Goal: Task Accomplishment & Management: Use online tool/utility

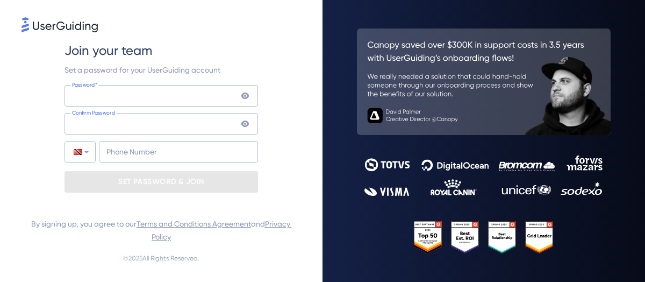
click at [247, 99] on icon at bounding box center [245, 95] width 8 height 6
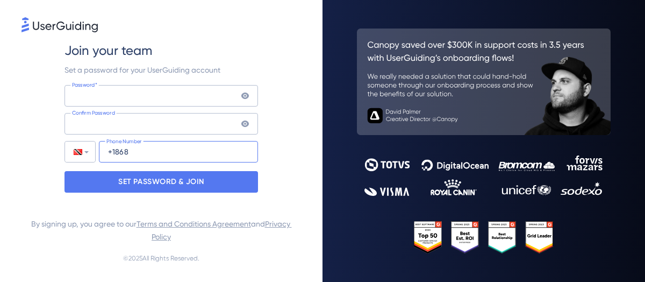
click at [121, 158] on input "+1868" at bounding box center [178, 151] width 159 height 21
click at [138, 153] on input "+1868" at bounding box center [178, 151] width 159 height 21
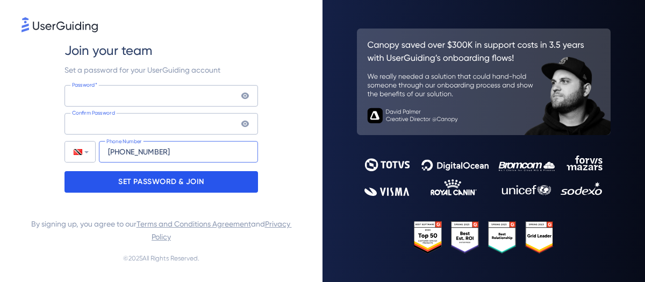
type input "[PHONE_NUMBER]"
click at [162, 183] on p "SET PASSWORD & JOIN" at bounding box center [161, 181] width 86 height 17
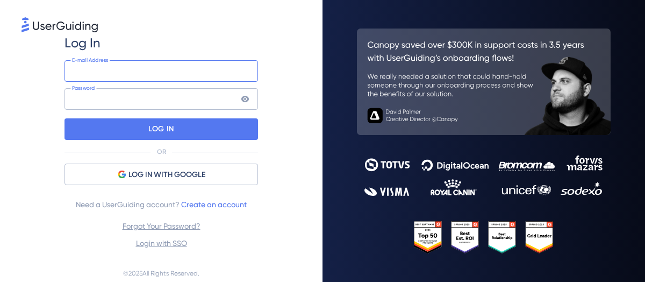
click at [117, 74] on input "email" at bounding box center [160, 70] width 193 height 21
type input "[EMAIL_ADDRESS][DOMAIN_NAME]"
click at [246, 99] on icon at bounding box center [245, 99] width 9 height 9
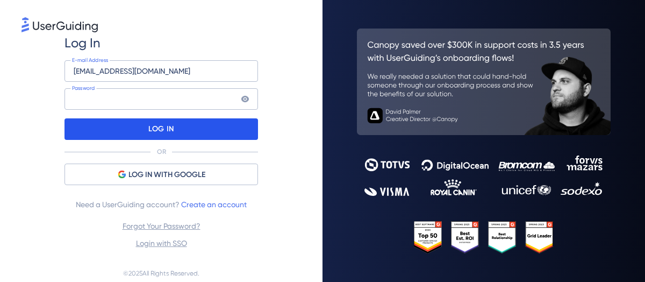
click at [154, 126] on p "LOG IN" at bounding box center [160, 128] width 25 height 17
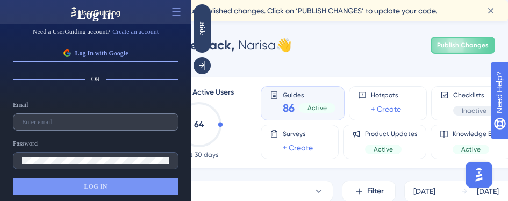
click at [77, 126] on label at bounding box center [95, 121] width 165 height 17
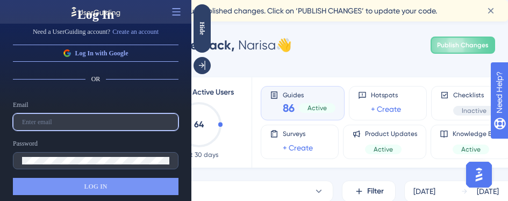
click at [77, 126] on input "text" at bounding box center [95, 122] width 147 height 8
type input "[EMAIL_ADDRESS][DOMAIN_NAME]"
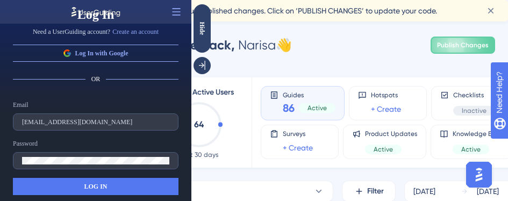
click at [100, 185] on span "LOG IN" at bounding box center [95, 186] width 23 height 9
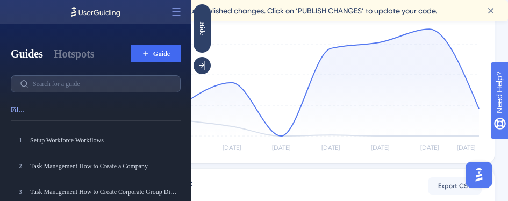
scroll to position [430, 0]
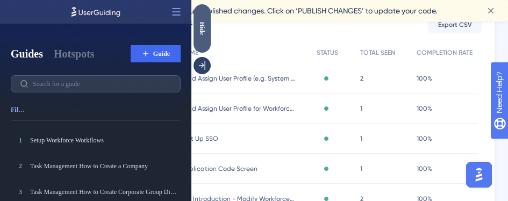
click at [206, 28] on div "Hide" at bounding box center [201, 27] width 17 height 13
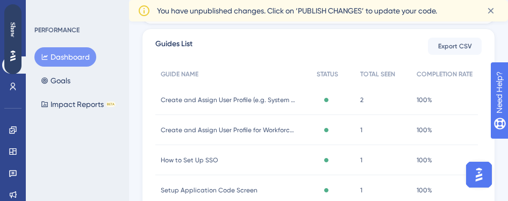
scroll to position [399, 0]
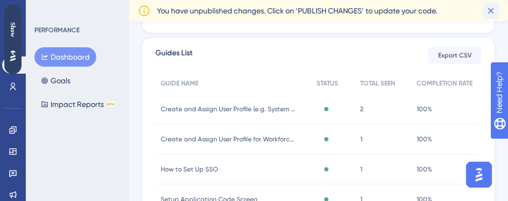
click at [488, 9] on icon at bounding box center [491, 11] width 6 height 6
click at [490, 10] on icon at bounding box center [491, 11] width 6 height 6
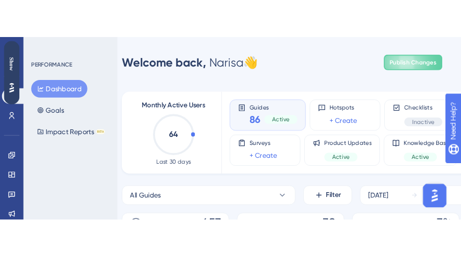
scroll to position [0, 8]
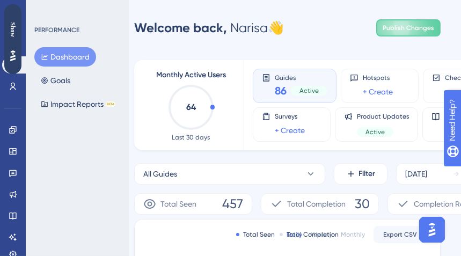
click at [13, 27] on div "Show" at bounding box center [12, 29] width 17 height 15
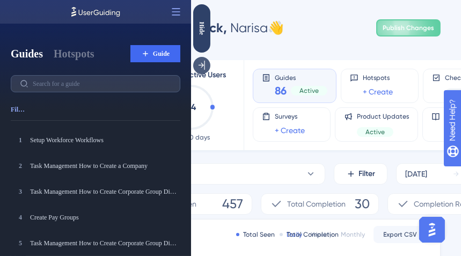
click at [201, 64] on icon at bounding box center [201, 65] width 6 height 9
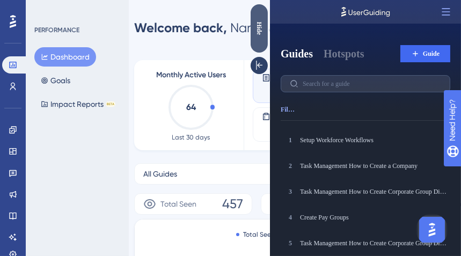
click at [256, 29] on div "Hide" at bounding box center [258, 27] width 17 height 13
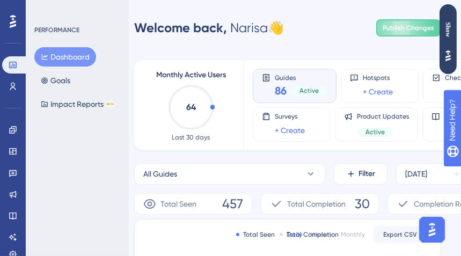
scroll to position [0, 0]
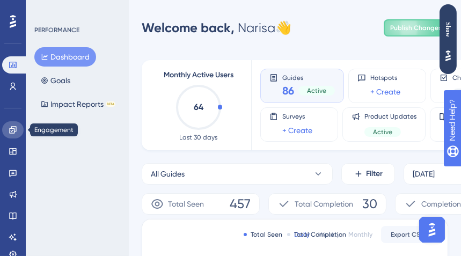
click at [15, 128] on icon at bounding box center [13, 130] width 9 height 9
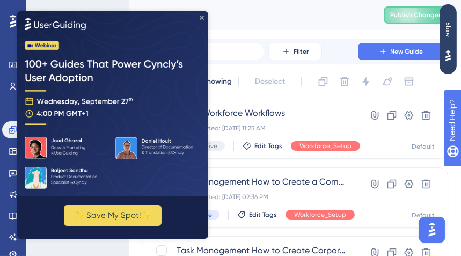
click at [203, 16] on icon "Close Preview" at bounding box center [202, 18] width 4 height 4
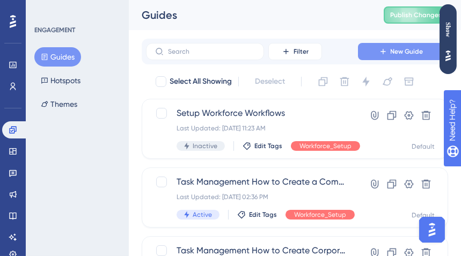
click at [393, 51] on span "New Guide" at bounding box center [407, 51] width 33 height 9
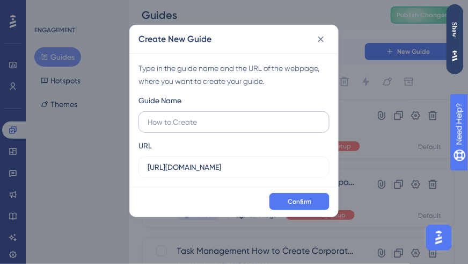
click at [213, 122] on input "text" at bounding box center [234, 122] width 173 height 12
click at [321, 39] on icon at bounding box center [322, 39] width 6 height 6
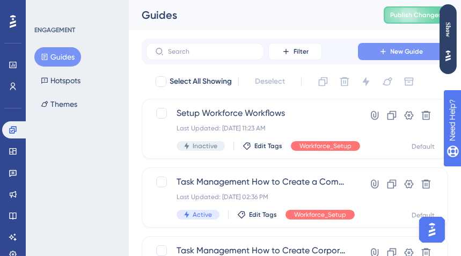
click at [407, 53] on span "New Guide" at bounding box center [407, 51] width 33 height 9
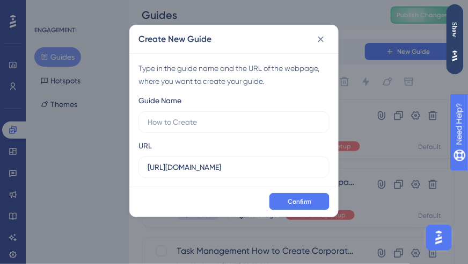
click at [169, 100] on div "Guide Name" at bounding box center [160, 100] width 43 height 13
click at [78, 208] on div "Create New Guide Type in the guide name and the URL of the webpage, where you w…" at bounding box center [234, 132] width 468 height 264
